Goal: Task Accomplishment & Management: Use online tool/utility

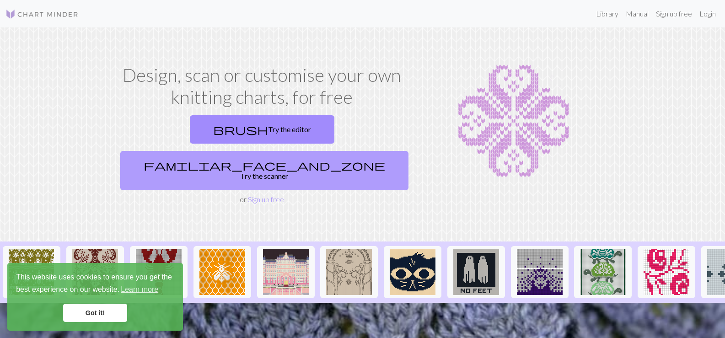
click at [365, 151] on link "familiar_face_and_zone Try the scanner" at bounding box center [264, 170] width 288 height 39
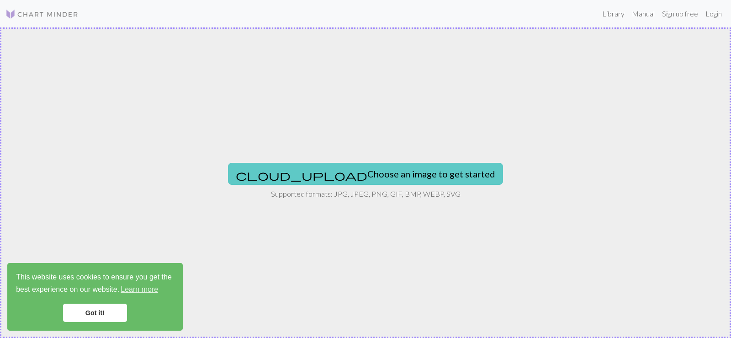
click at [312, 172] on button "cloud_upload Choose an image to get started" at bounding box center [365, 174] width 275 height 22
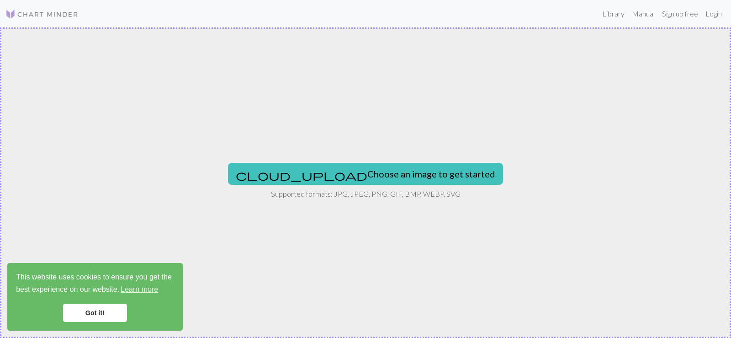
click at [90, 312] on link "Got it!" at bounding box center [95, 313] width 64 height 18
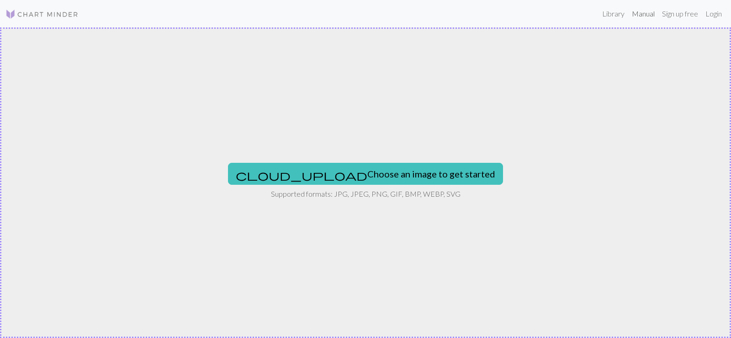
click at [653, 14] on link "Manual" at bounding box center [644, 14] width 30 height 18
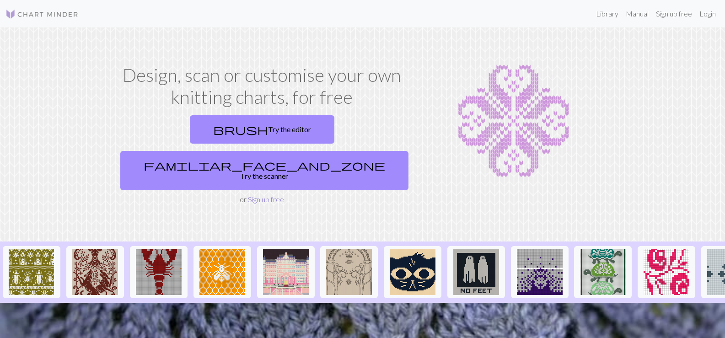
click at [250, 195] on link "Sign up free" at bounding box center [266, 199] width 36 height 9
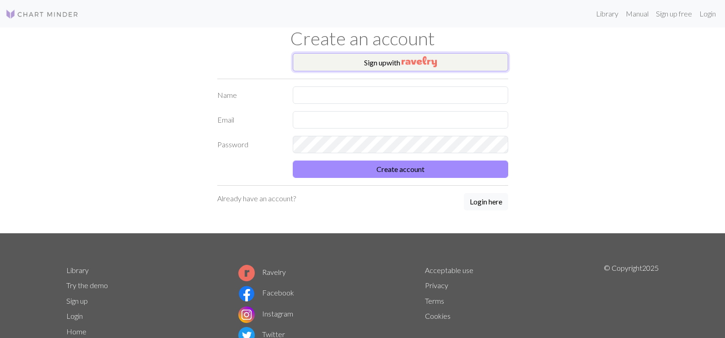
click at [420, 63] on img "button" at bounding box center [418, 61] width 35 height 11
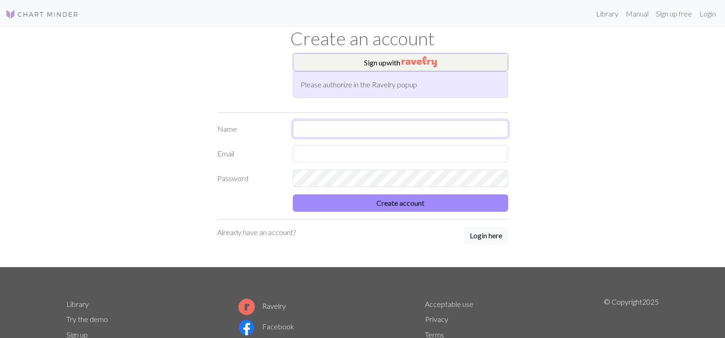
click at [384, 131] on input "text" at bounding box center [400, 128] width 215 height 17
type input "[EMAIL_ADDRESS][DOMAIN_NAME]"
click at [392, 159] on input "text" at bounding box center [400, 153] width 215 height 17
type input "[EMAIL_ADDRESS][DOMAIN_NAME]"
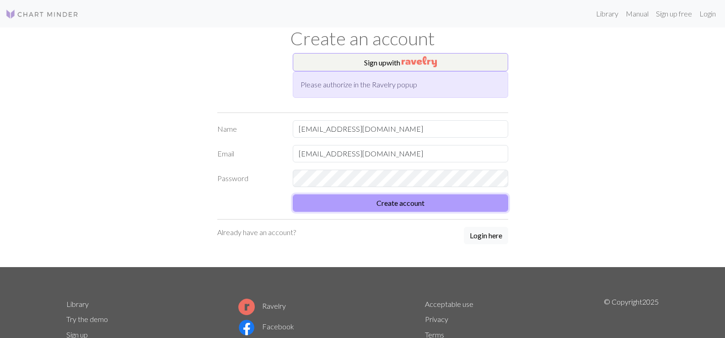
click at [427, 200] on button "Create account" at bounding box center [400, 202] width 215 height 17
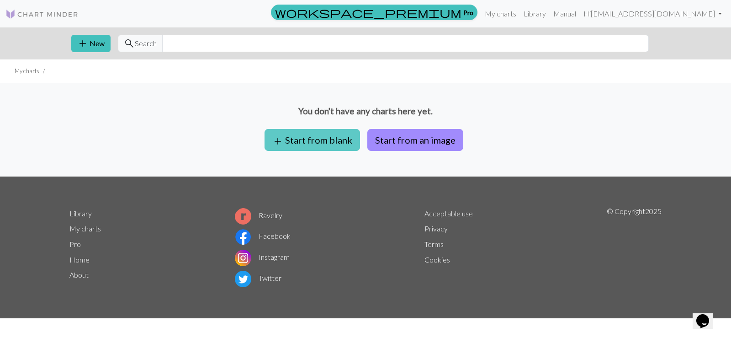
click at [332, 146] on button "add Start from blank" at bounding box center [313, 140] width 96 height 22
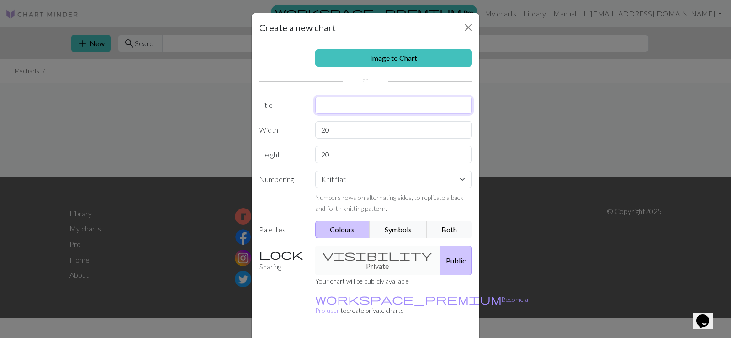
click at [362, 107] on input "text" at bounding box center [393, 104] width 157 height 17
type input "toe blanket"
click at [461, 179] on select "Knit flat Knit in the round Lace knitting Cross stitch" at bounding box center [393, 179] width 157 height 17
select select "round"
click at [315, 171] on select "Knit flat Knit in the round Lace knitting Cross stitch" at bounding box center [393, 179] width 157 height 17
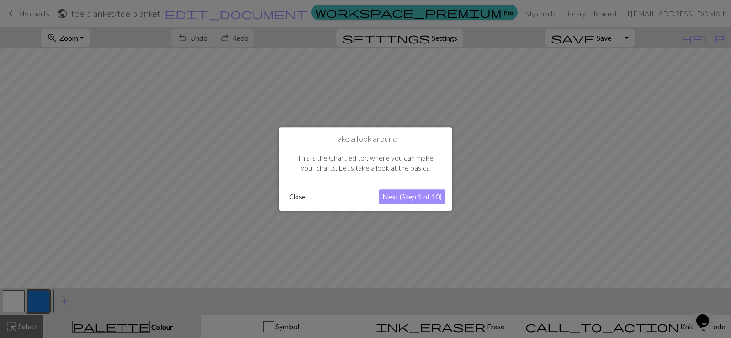
click at [392, 197] on button "Next (Step 1 of 10)" at bounding box center [412, 196] width 67 height 15
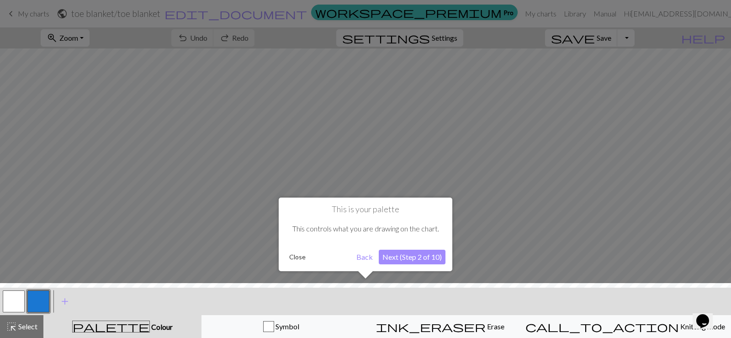
click at [412, 256] on button "Next (Step 2 of 10)" at bounding box center [412, 257] width 67 height 15
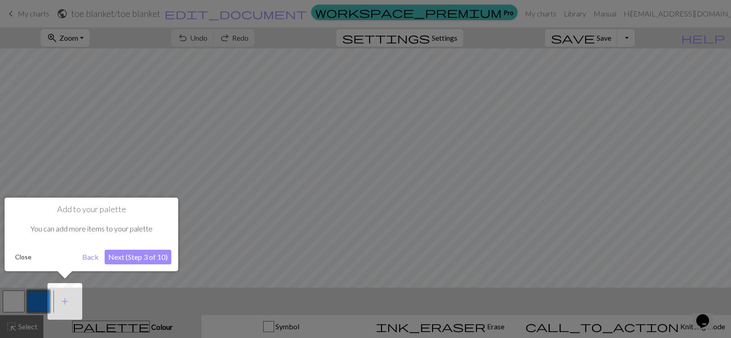
click at [284, 91] on div at bounding box center [365, 169] width 731 height 338
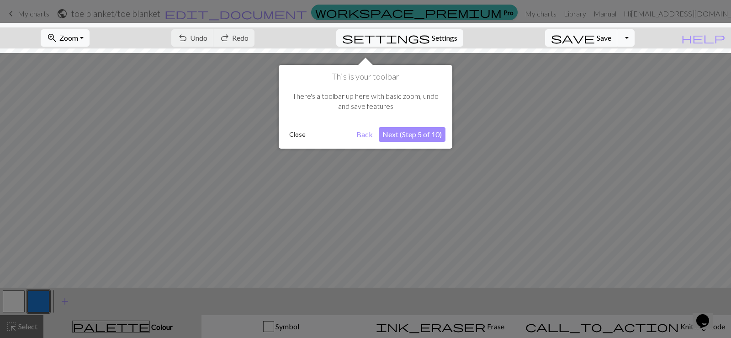
click at [375, 41] on div at bounding box center [365, 38] width 741 height 30
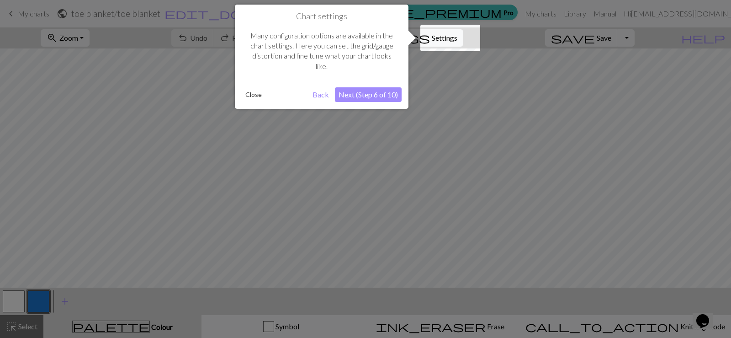
click at [524, 51] on div at bounding box center [365, 169] width 731 height 338
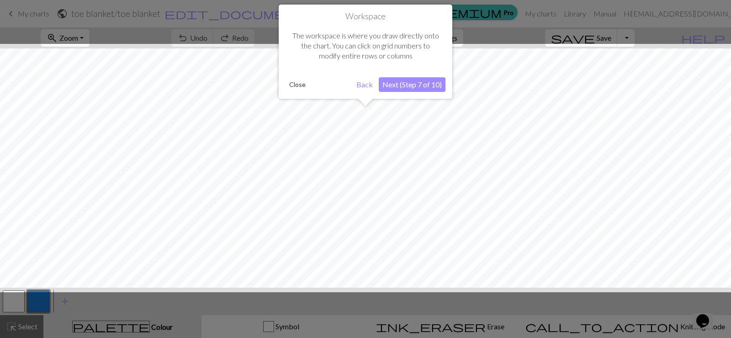
click at [264, 36] on div at bounding box center [365, 169] width 731 height 338
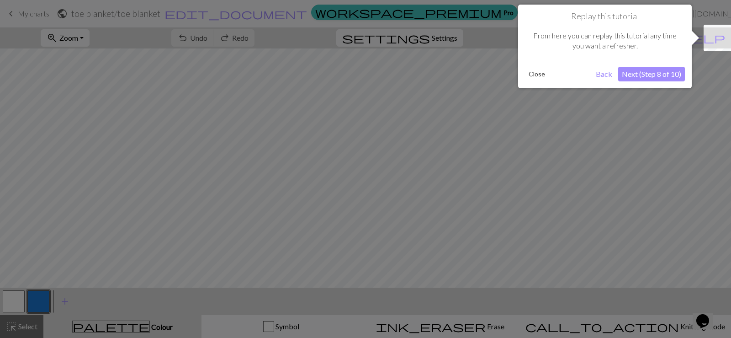
click at [428, 111] on div at bounding box center [365, 169] width 731 height 338
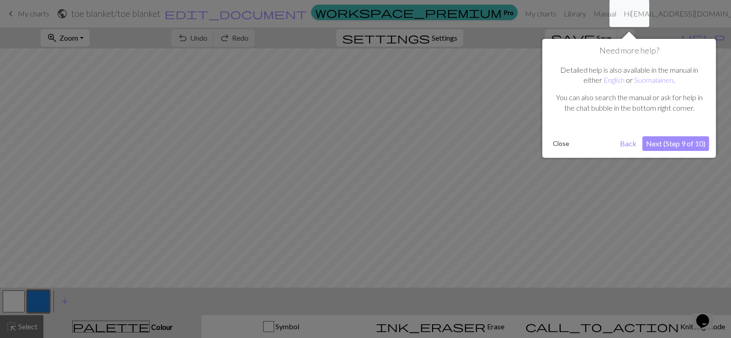
click at [455, 129] on div at bounding box center [365, 169] width 731 height 338
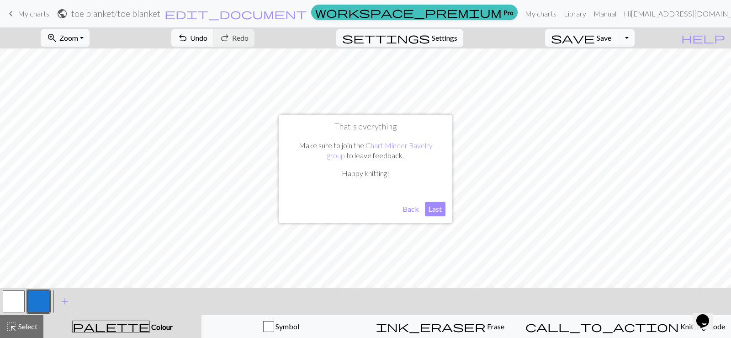
click at [434, 208] on button "Last" at bounding box center [435, 209] width 21 height 15
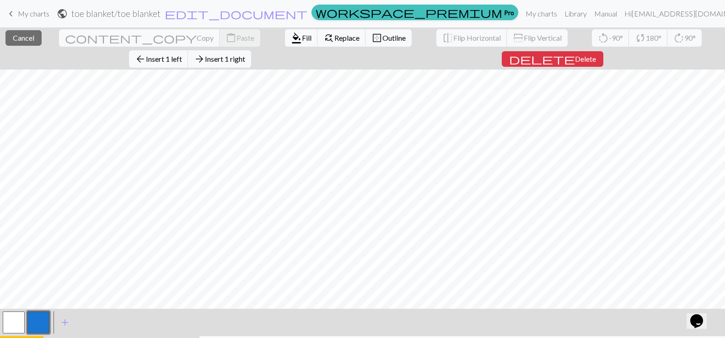
scroll to position [16, 0]
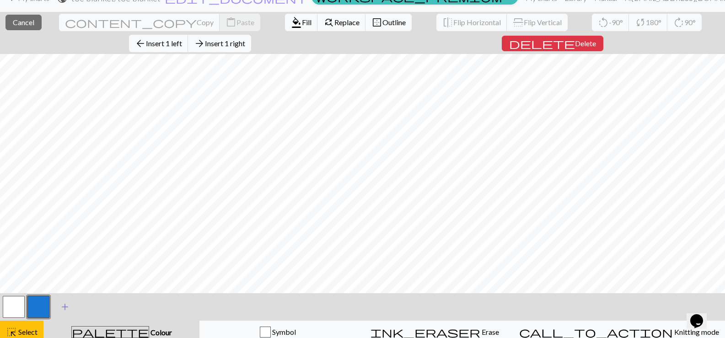
click at [63, 303] on span "add" at bounding box center [64, 306] width 11 height 13
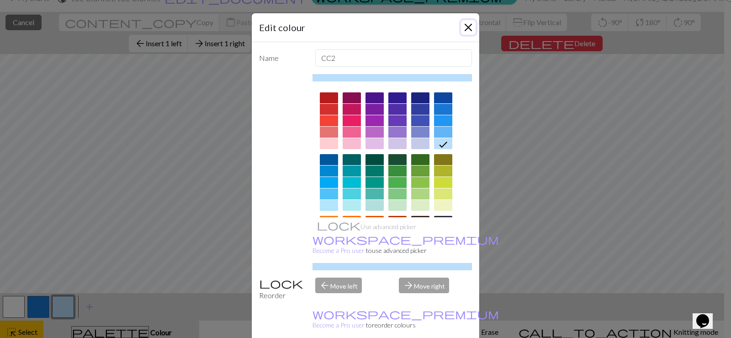
click at [465, 24] on button "Close" at bounding box center [468, 27] width 15 height 15
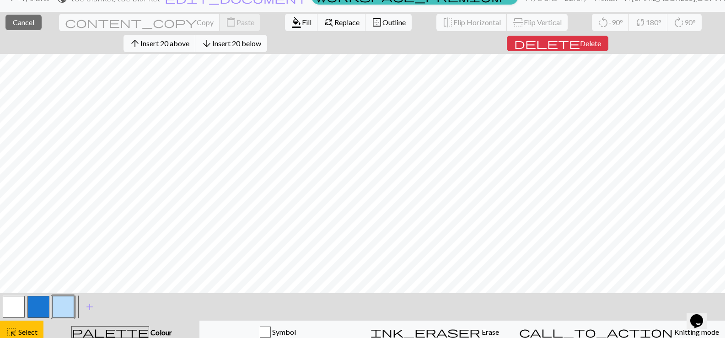
click at [212, 37] on span "arrow_downward" at bounding box center [206, 43] width 11 height 13
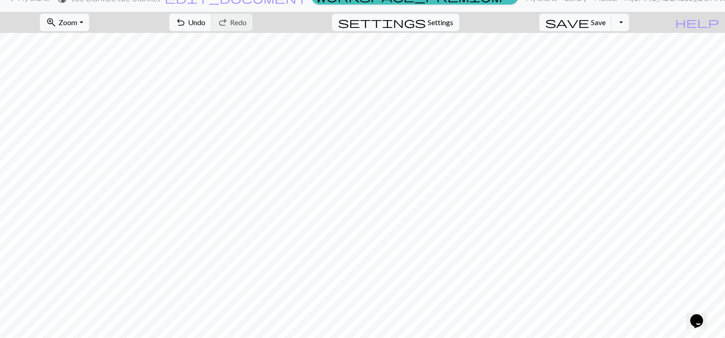
click at [656, 21] on div "zoom_in Zoom Zoom Fit all Fit width Fit height 50% 100% 150% 200% undo Undo Und…" at bounding box center [334, 22] width 669 height 21
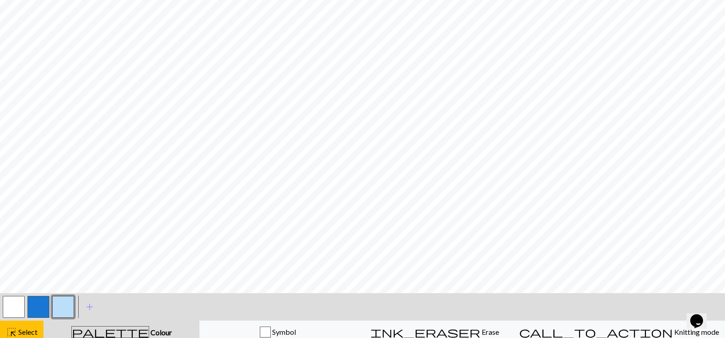
scroll to position [0, 0]
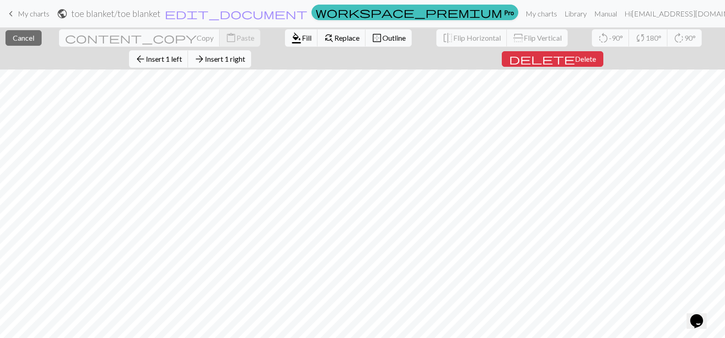
click at [245, 54] on span "Insert 1 right" at bounding box center [225, 58] width 40 height 9
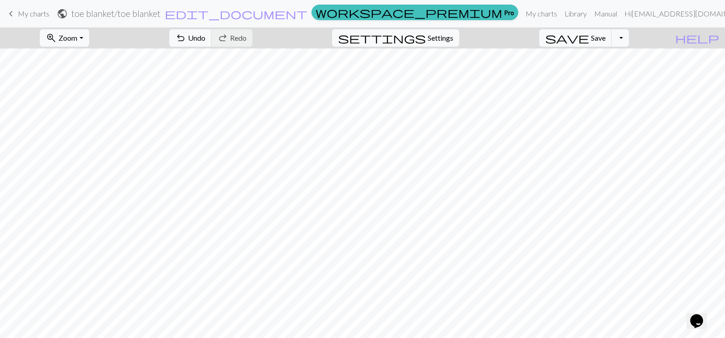
click at [669, 40] on div "zoom_in Zoom Zoom Fit all Fit width Fit height 50% 100% 150% 200% undo Undo Und…" at bounding box center [334, 37] width 669 height 21
click at [453, 43] on span "Settings" at bounding box center [440, 37] width 26 height 11
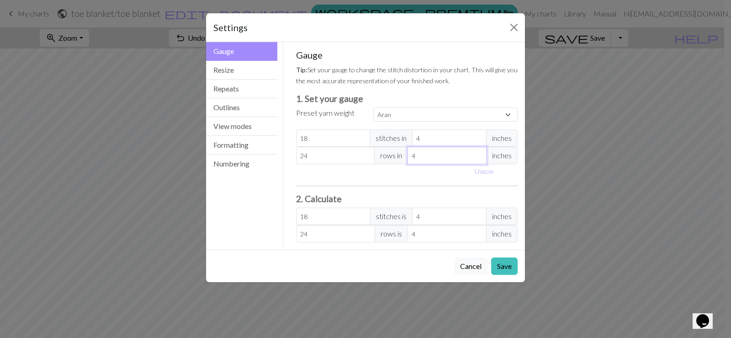
select select "custom"
type input "3"
type input "32"
click at [480, 158] on input "3" at bounding box center [447, 155] width 79 height 17
type input "2"
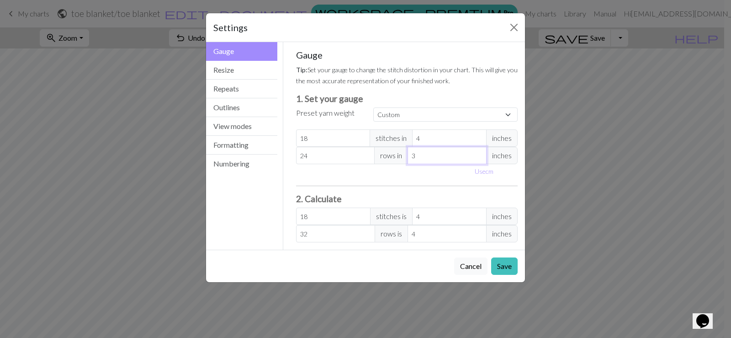
type input "48"
click at [480, 158] on input "2" at bounding box center [447, 155] width 79 height 17
type input "1"
type input "96"
click at [480, 158] on input "1" at bounding box center [447, 155] width 79 height 17
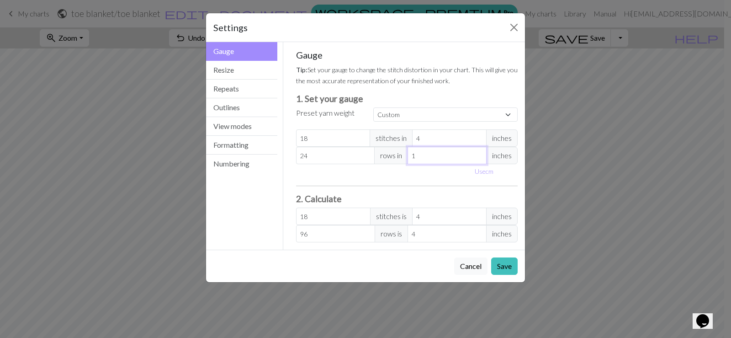
type input "0"
click at [480, 158] on input "0" at bounding box center [447, 155] width 79 height 17
type input "1"
type input "96"
type input "1"
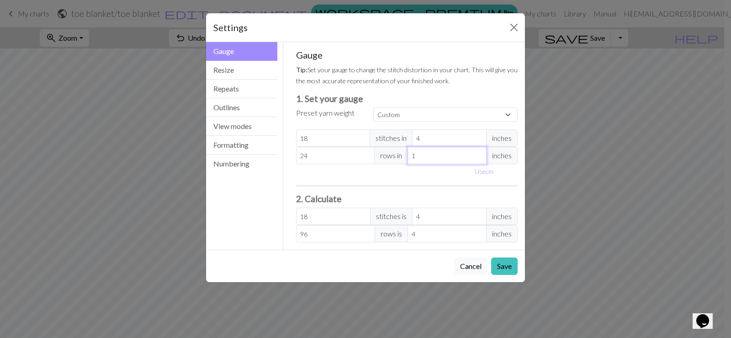
click at [480, 154] on input "1" at bounding box center [447, 155] width 79 height 17
click at [509, 114] on select "Custom Square Lace Light Fingering Fingering Sport Double knit Worsted Aran Bul…" at bounding box center [445, 114] width 144 height 14
select select "worsted"
click at [373, 107] on select "Custom Square Lace Light Fingering Fingering Sport Double knit Worsted Aran Bul…" at bounding box center [445, 114] width 144 height 14
type input "20"
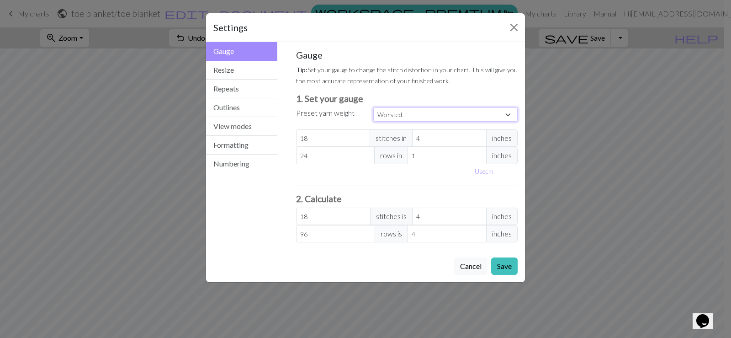
type input "26"
type input "4"
type input "20"
type input "26"
click at [242, 164] on button "Numbering" at bounding box center [241, 164] width 71 height 18
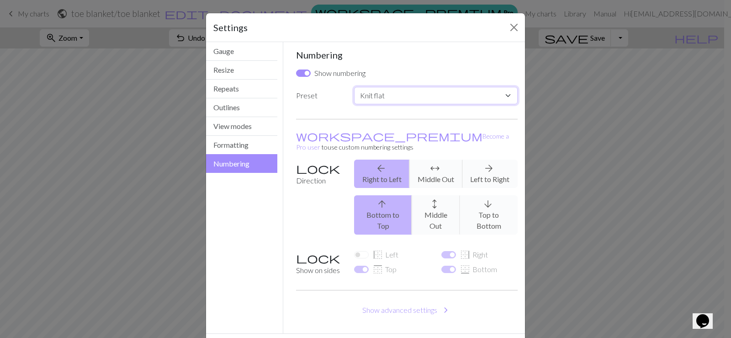
click at [507, 93] on select "Custom Knit flat Knit in the round Lace knitting Cross stitch" at bounding box center [436, 95] width 164 height 17
click at [354, 87] on select "Custom Knit flat Knit in the round Lace knitting Cross stitch" at bounding box center [436, 95] width 164 height 17
click at [505, 95] on select "Custom Knit flat Knit in the round Lace knitting Cross stitch" at bounding box center [436, 95] width 164 height 17
select select "round"
click at [354, 87] on select "Custom Knit flat Knit in the round Lace knitting Cross stitch" at bounding box center [436, 95] width 164 height 17
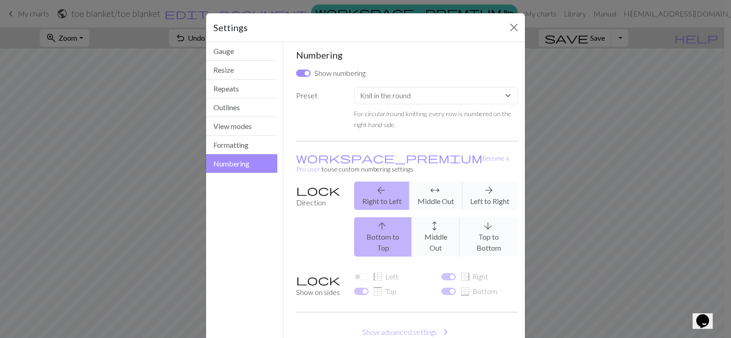
click at [473, 218] on div "arrow_upward Bottom to Top arrows_outward Middle Out arrow_downward Top to Bott…" at bounding box center [436, 236] width 175 height 39
click at [484, 217] on div "arrow_upward Bottom to Top arrows_outward Middle Out arrow_downward Top to Bott…" at bounding box center [436, 236] width 175 height 39
click at [220, 108] on button "Outlines" at bounding box center [241, 107] width 71 height 19
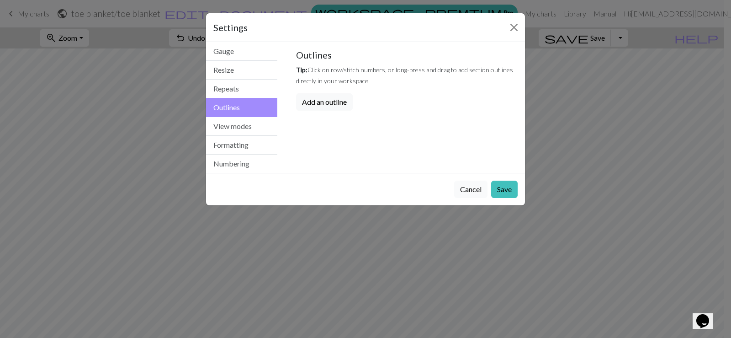
click at [470, 188] on button "Cancel" at bounding box center [470, 189] width 33 height 17
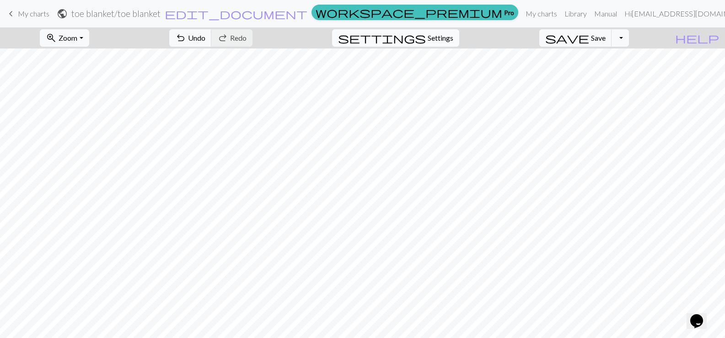
click at [453, 39] on span "Settings" at bounding box center [440, 37] width 26 height 11
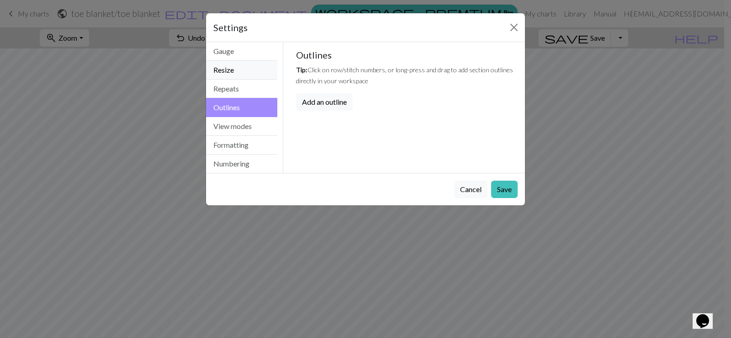
click at [240, 73] on button "Resize" at bounding box center [241, 70] width 71 height 19
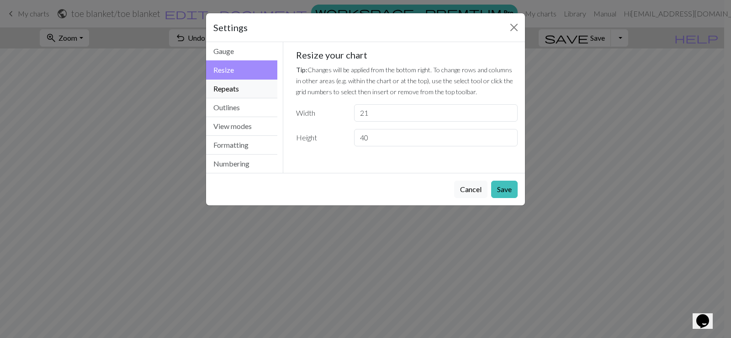
click at [235, 92] on button "Repeats" at bounding box center [241, 89] width 71 height 19
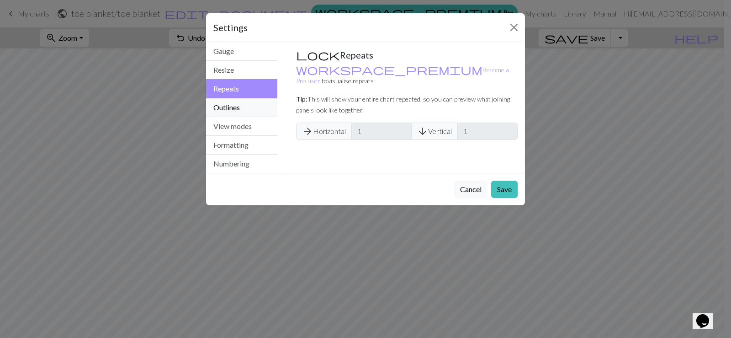
click at [249, 109] on button "Outlines" at bounding box center [241, 107] width 71 height 19
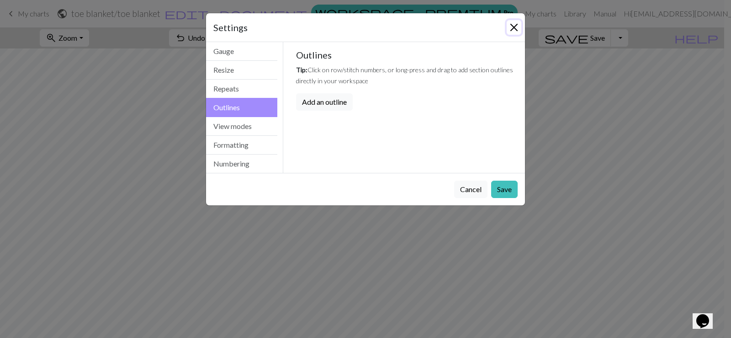
click at [515, 27] on button "Close" at bounding box center [514, 27] width 15 height 15
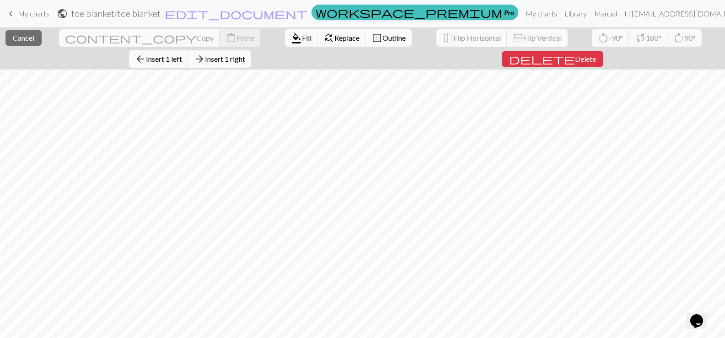
click at [382, 41] on span "Outline" at bounding box center [393, 37] width 23 height 9
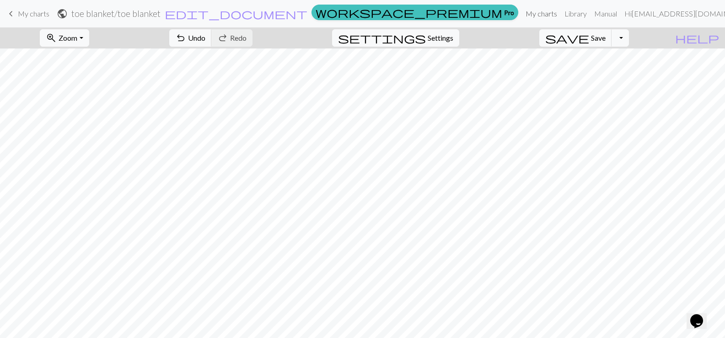
click at [551, 11] on link "My charts" at bounding box center [541, 14] width 39 height 18
click at [620, 16] on link "Manual" at bounding box center [605, 14] width 30 height 18
click at [712, 14] on link "Hi [EMAIL_ADDRESS][DOMAIN_NAME]" at bounding box center [693, 14] width 146 height 18
click at [307, 14] on span "edit_document" at bounding box center [236, 13] width 143 height 13
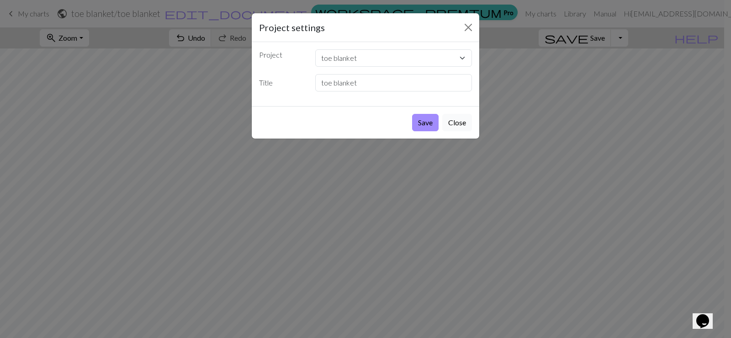
click at [464, 123] on button "Close" at bounding box center [457, 122] width 30 height 17
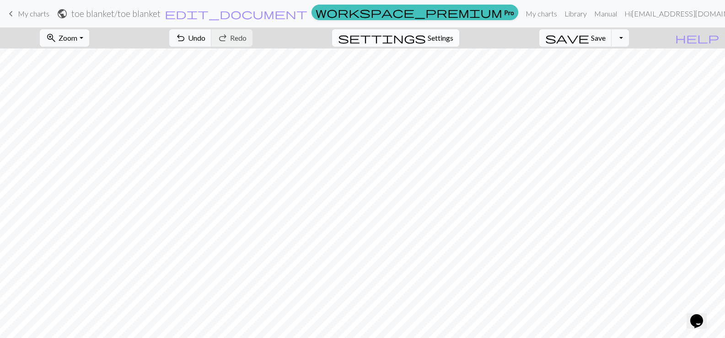
click at [453, 37] on span "Settings" at bounding box center [440, 37] width 26 height 11
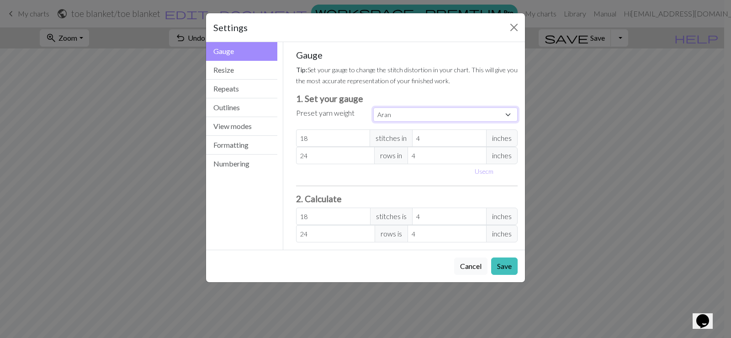
click at [510, 114] on select "Custom Square Lace Light Fingering Fingering Sport Double knit Worsted Aran Bul…" at bounding box center [445, 114] width 144 height 14
select select "worsted"
click at [373, 107] on select "Custom Square Lace Light Fingering Fingering Sport Double knit Worsted Aran Bul…" at bounding box center [445, 114] width 144 height 14
type input "20"
type input "26"
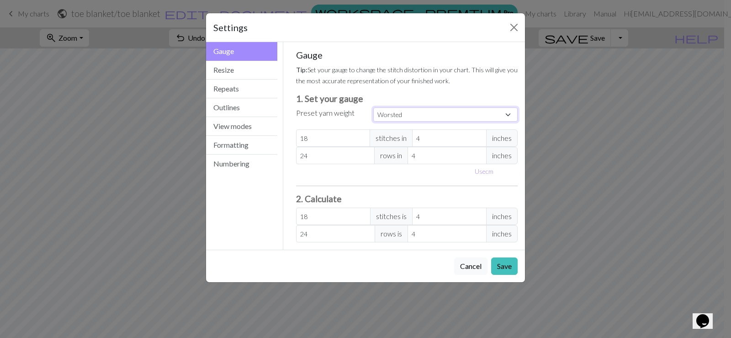
type input "20"
type input "26"
click at [246, 70] on button "Resize" at bounding box center [241, 70] width 71 height 19
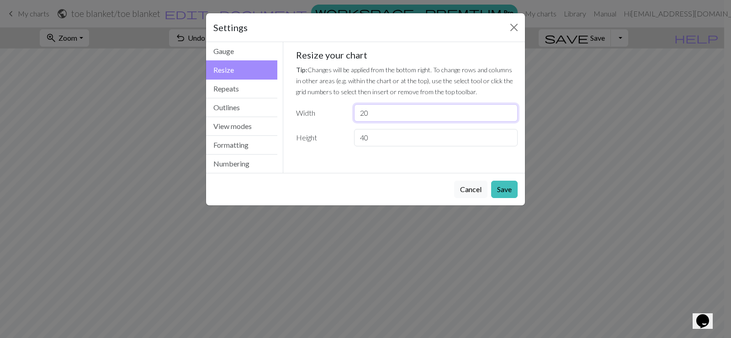
type input "20"
click at [510, 116] on input "20" at bounding box center [436, 112] width 164 height 17
click at [511, 107] on input "20" at bounding box center [436, 112] width 164 height 17
click at [513, 23] on button "Close" at bounding box center [514, 27] width 15 height 15
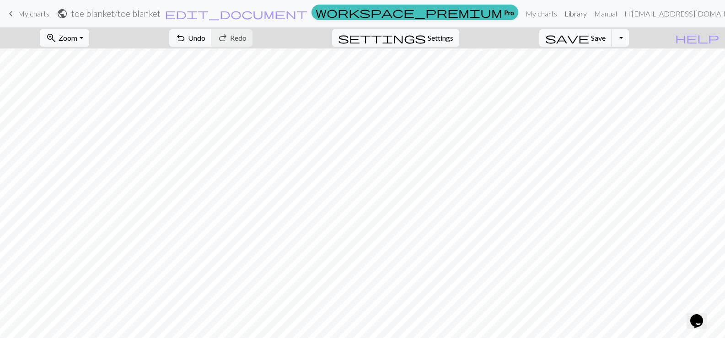
click at [590, 14] on link "Library" at bounding box center [575, 14] width 30 height 18
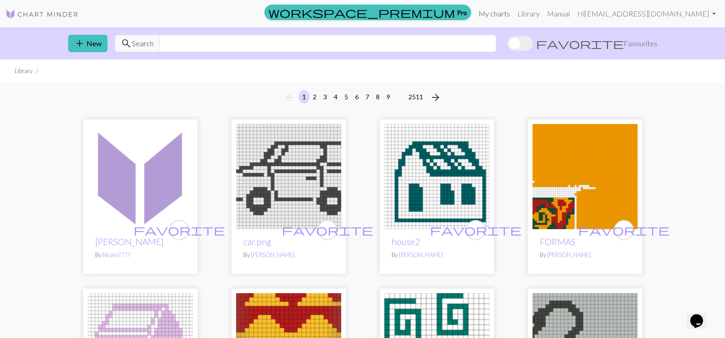
click at [513, 13] on link "My charts" at bounding box center [493, 14] width 39 height 18
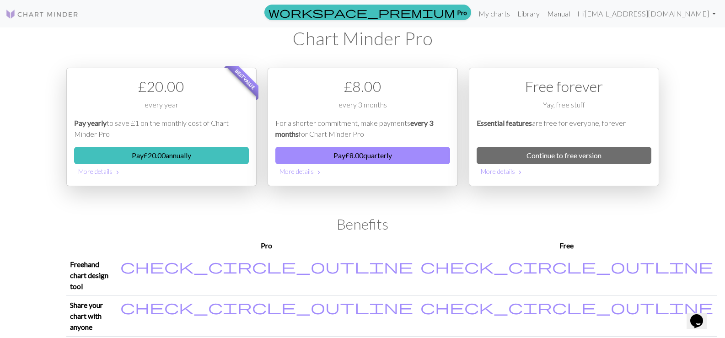
click at [573, 11] on link "Manual" at bounding box center [558, 14] width 30 height 18
